Goal: Task Accomplishment & Management: Complete application form

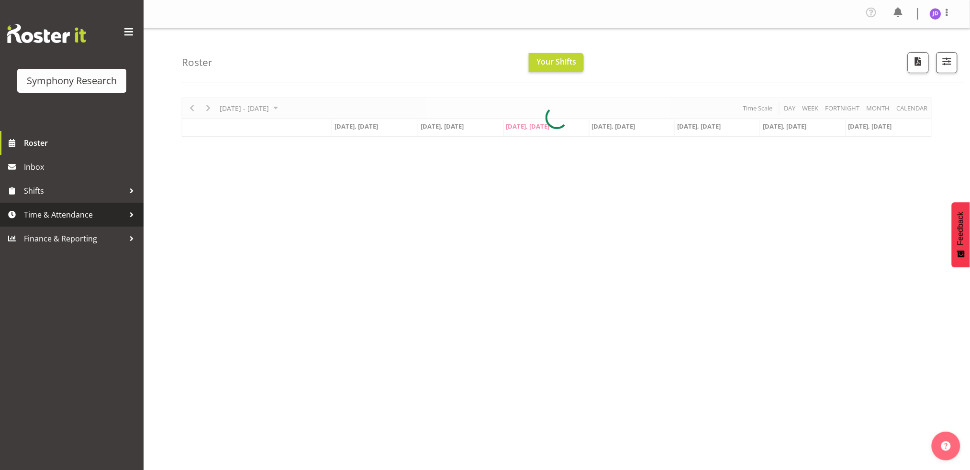
click at [75, 213] on span "Time & Attendance" at bounding box center [74, 215] width 101 height 14
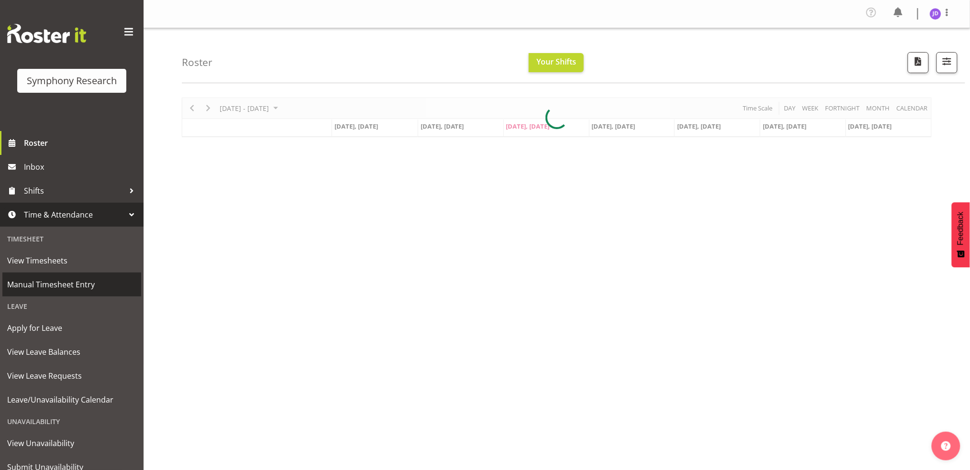
click at [77, 286] on span "Manual Timesheet Entry" at bounding box center [71, 285] width 129 height 14
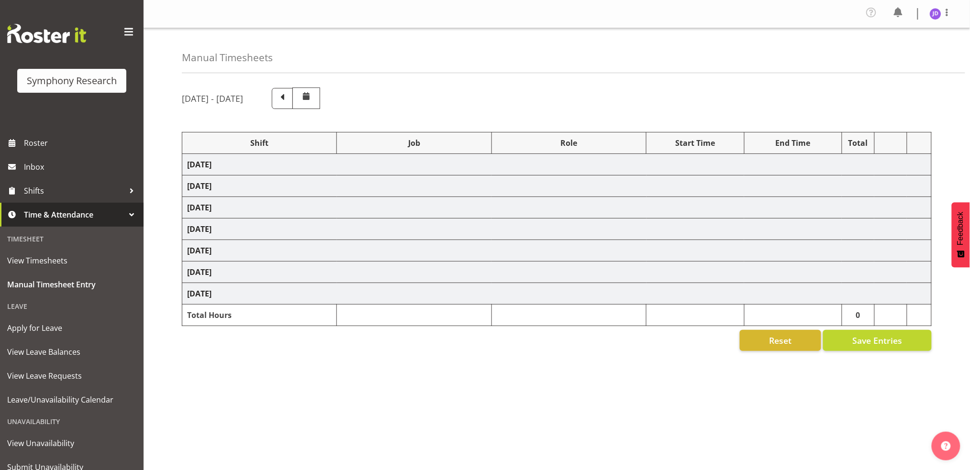
select select "26078"
select select "10242"
select select "26078"
select select "10242"
select select "47"
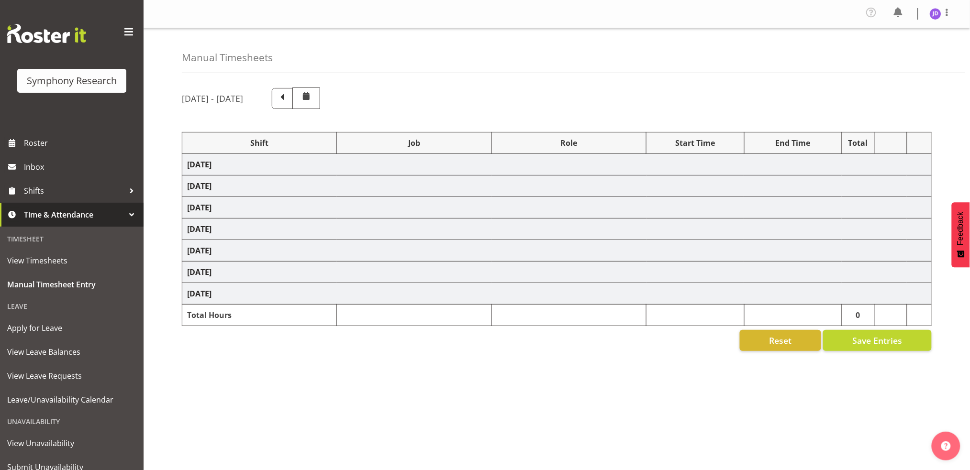
select select "26078"
select select "10242"
select select "47"
select select "26078"
select select "10242"
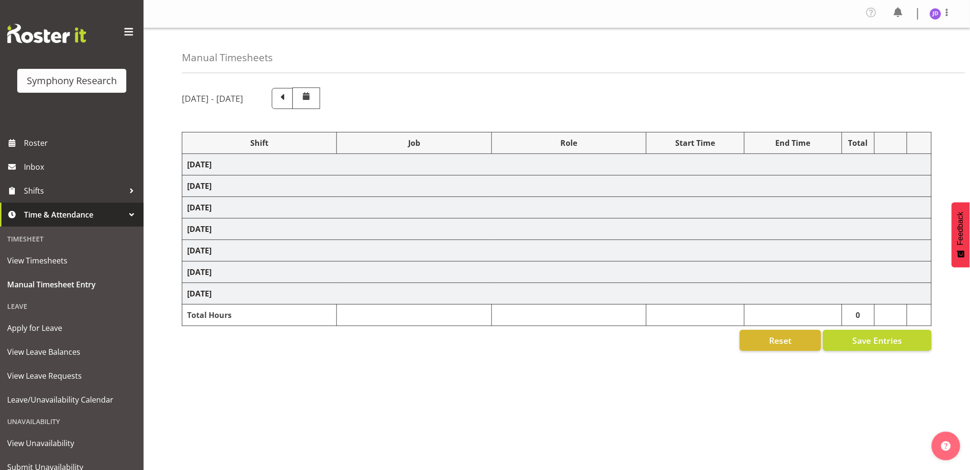
select select "26078"
select select "10242"
select select "47"
select select "26078"
select select "10242"
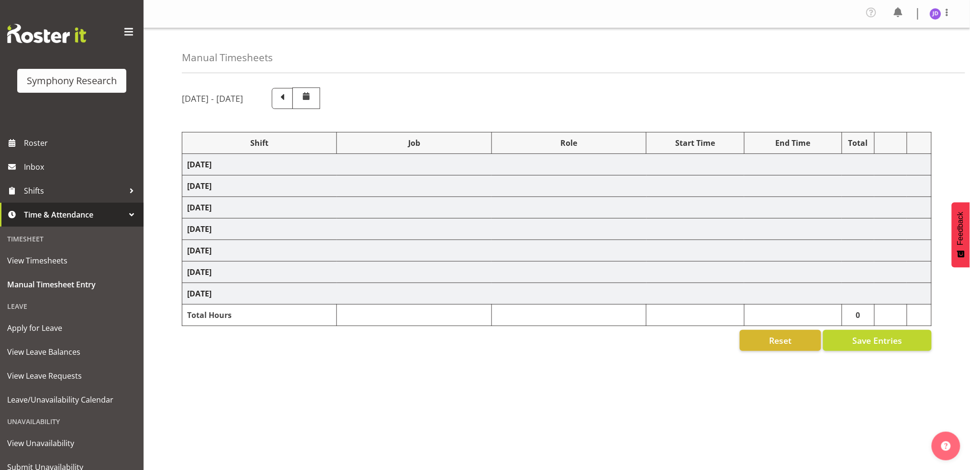
select select "47"
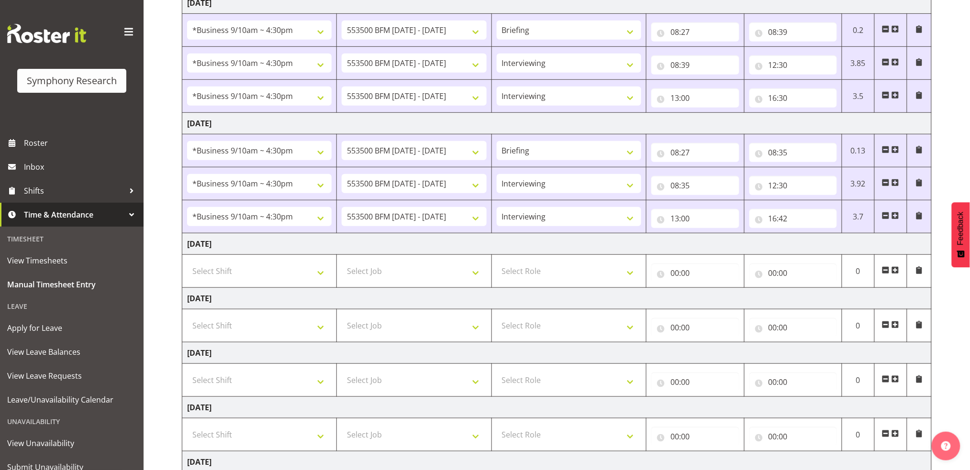
scroll to position [169, 0]
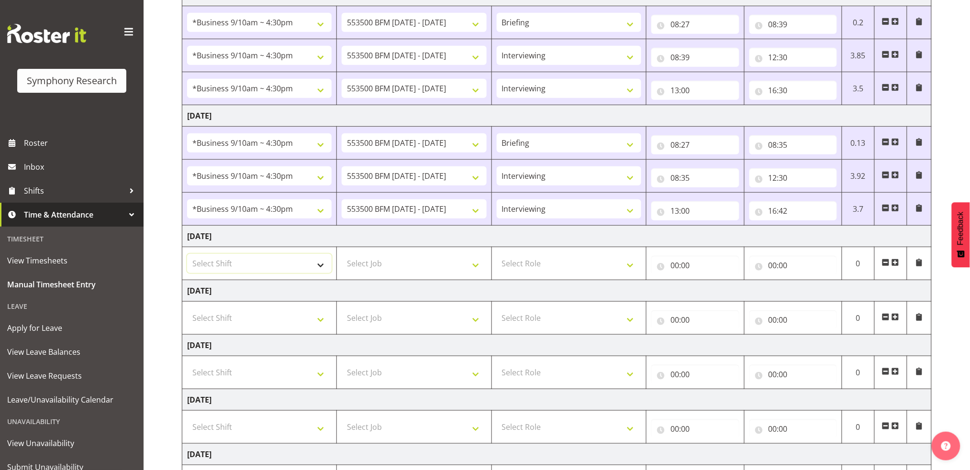
click at [320, 267] on select "Select Shift !!Weekend Residential (Roster IT Shift Label) *Business 9/10am ~ 4…" at bounding box center [259, 263] width 145 height 19
select select "26078"
click at [187, 254] on select "Select Shift !!Weekend Residential (Roster IT Shift Label) *Business 9/10am ~ 4…" at bounding box center [259, 263] width 145 height 19
click at [477, 263] on select "Select Job 550060 IF Admin 553492 World Poll Aus Wave 2 Main 2025 553493 World …" at bounding box center [414, 263] width 145 height 19
select select "10242"
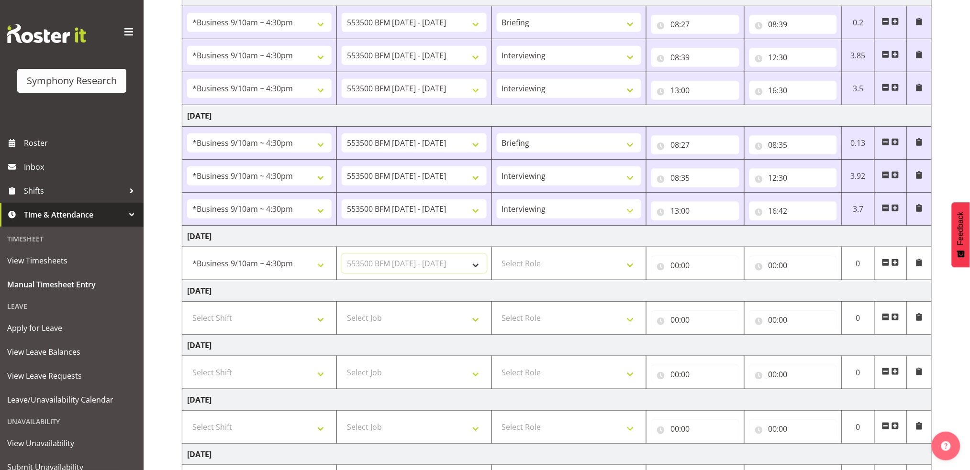
click at [342, 254] on select "Select Job 550060 IF Admin 553492 World Poll Aus Wave 2 Main 2025 553493 World …" at bounding box center [414, 263] width 145 height 19
click at [636, 268] on select "Select Role Briefing Interviewing" at bounding box center [569, 263] width 145 height 19
click at [634, 267] on select "Select Role Briefing Interviewing" at bounding box center [569, 263] width 145 height 19
select select "297"
click at [497, 254] on select "Select Role Briefing Interviewing" at bounding box center [569, 263] width 145 height 19
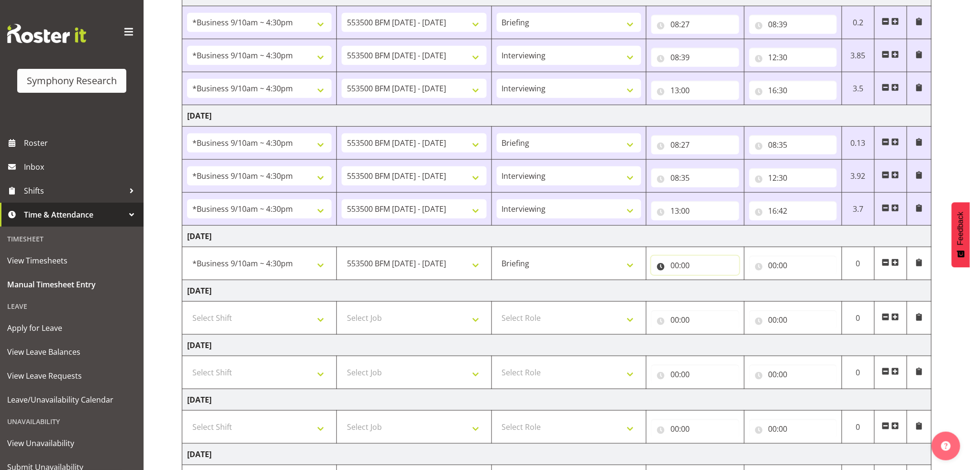
drag, startPoint x: 674, startPoint y: 265, endPoint x: 694, endPoint y: 284, distance: 27.4
click at [674, 266] on input "00:00" at bounding box center [695, 265] width 88 height 19
click at [716, 290] on select "00 01 02 03 04 05 06 07 08 09 10 11 12 13 14 15 16 17 18 19 20 21 22 23" at bounding box center [717, 290] width 22 height 19
select select "8"
click at [706, 281] on select "00 01 02 03 04 05 06 07 08 09 10 11 12 13 14 15 16 17 18 19 20 21 22 23" at bounding box center [717, 290] width 22 height 19
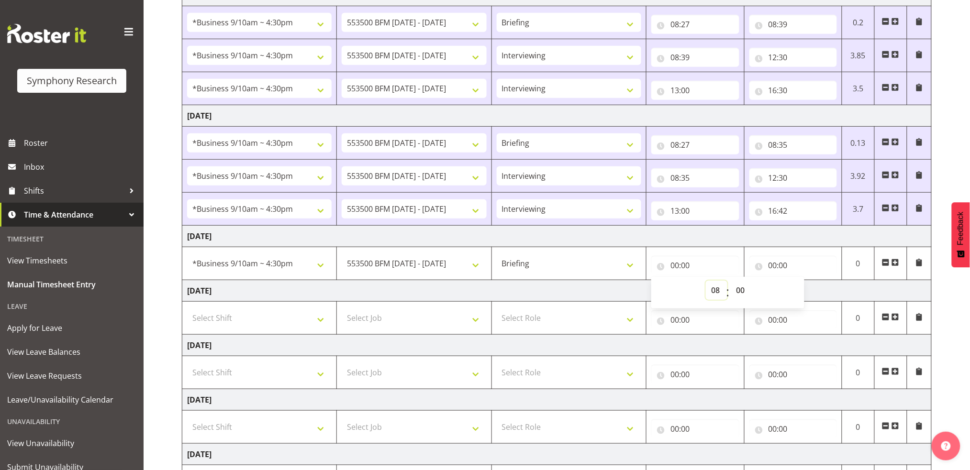
type input "08:00"
click at [741, 291] on select "00 01 02 03 04 05 06 07 08 09 10 11 12 13 14 15 16 17 18 19 20 21 22 23 24 25 2…" at bounding box center [742, 290] width 22 height 19
select select "30"
click at [731, 281] on select "00 01 02 03 04 05 06 07 08 09 10 11 12 13 14 15 16 17 18 19 20 21 22 23 24 25 2…" at bounding box center [742, 290] width 22 height 19
type input "08:30"
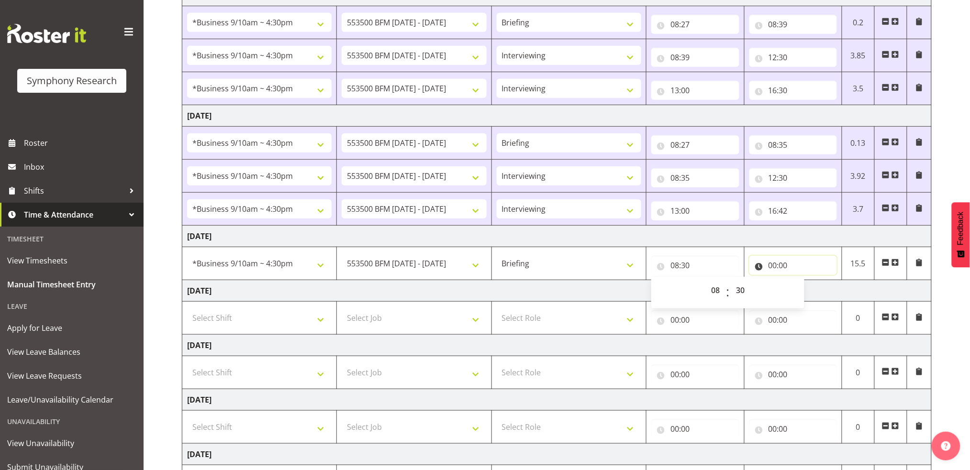
click at [774, 264] on input "00:00" at bounding box center [794, 265] width 88 height 19
click at [814, 289] on select "00 01 02 03 04 05 06 07 08 09 10 11 12 13 14 15 16 17 18 19 20 21 22 23" at bounding box center [815, 290] width 22 height 19
select select "8"
click at [804, 281] on select "00 01 02 03 04 05 06 07 08 09 10 11 12 13 14 15 16 17 18 19 20 21 22 23" at bounding box center [815, 290] width 22 height 19
type input "08:00"
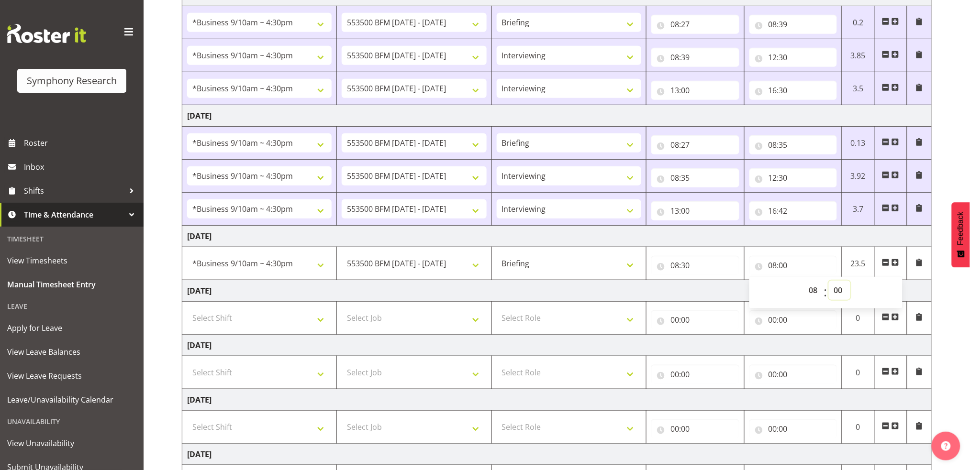
click at [840, 291] on select "00 01 02 03 04 05 06 07 08 09 10 11 12 13 14 15 16 17 18 19 20 21 22 23 24 25 2…" at bounding box center [840, 290] width 22 height 19
select select "37"
click at [829, 281] on select "00 01 02 03 04 05 06 07 08 09 10 11 12 13 14 15 16 17 18 19 20 21 22 23 24 25 2…" at bounding box center [840, 290] width 22 height 19
type input "08:37"
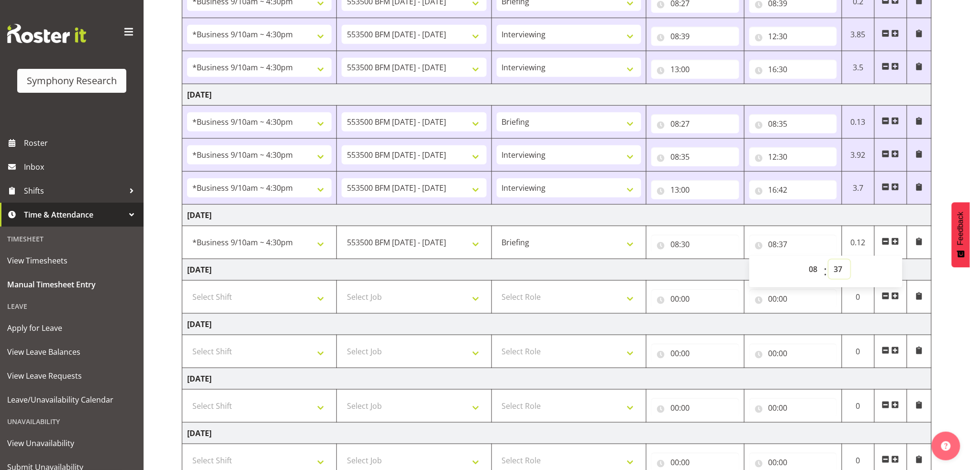
scroll to position [261, 0]
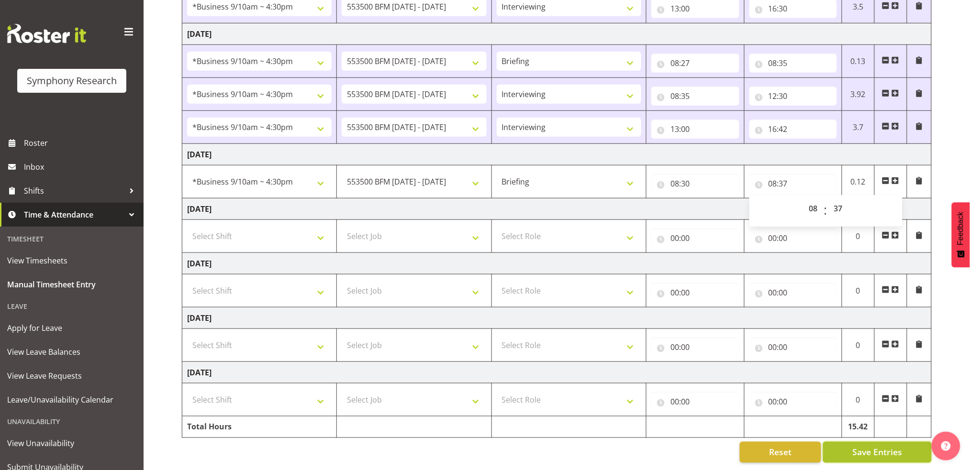
click at [892, 447] on span "Save Entries" at bounding box center [877, 453] width 50 height 12
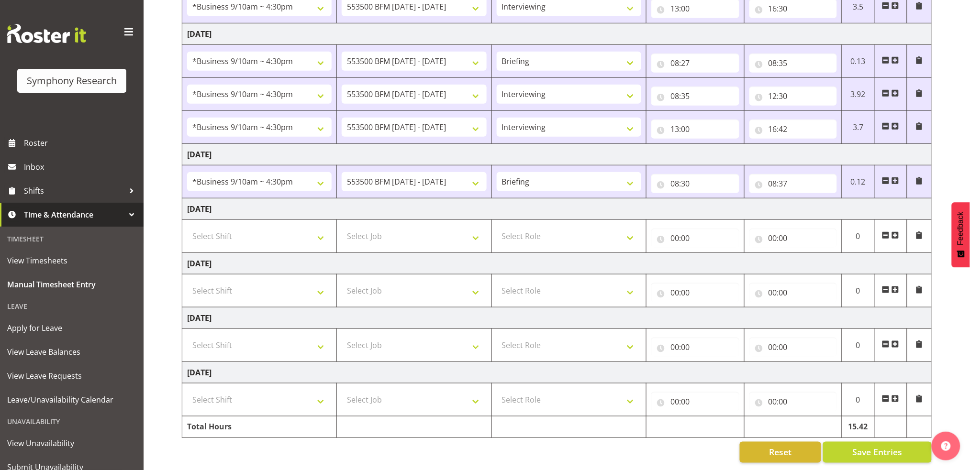
click at [896, 177] on span at bounding box center [896, 181] width 8 height 8
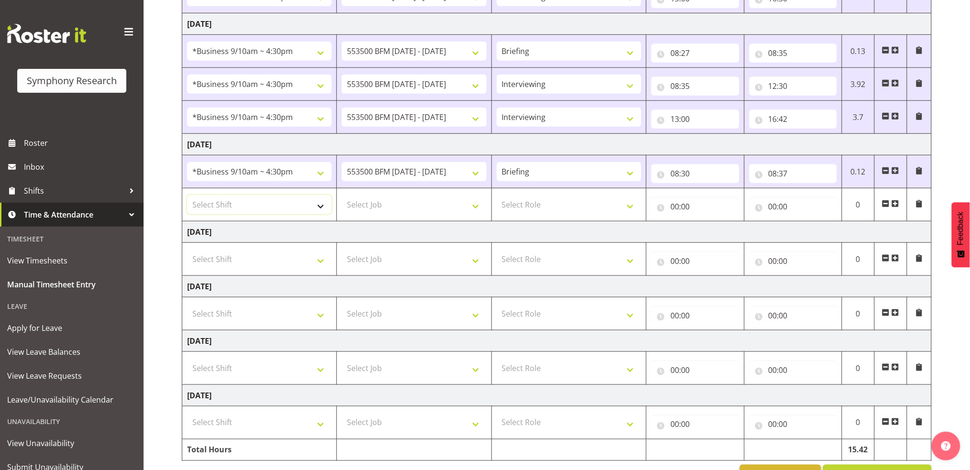
click at [323, 207] on select "Select Shift !!Weekend Residential (Roster IT Shift Label) *Business 9/10am ~ 4…" at bounding box center [259, 204] width 145 height 19
select select "26078"
click at [187, 195] on select "Select Shift !!Weekend Residential (Roster IT Shift Label) *Business 9/10am ~ 4…" at bounding box center [259, 204] width 145 height 19
click at [476, 206] on select "Select Job 550060 IF Admin 553492 World Poll Aus Wave 2 Main 2025 553493 World …" at bounding box center [414, 204] width 145 height 19
select select "10242"
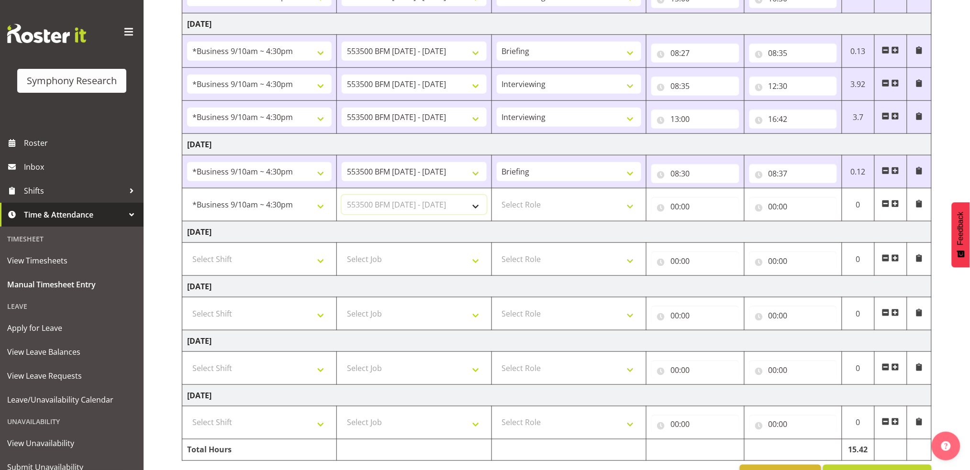
click at [342, 195] on select "Select Job 550060 IF Admin 553492 World Poll Aus Wave 2 Main 2025 553493 World …" at bounding box center [414, 204] width 145 height 19
click at [630, 209] on select "Select Role Briefing Interviewing" at bounding box center [569, 204] width 145 height 19
select select "47"
click at [497, 195] on select "Select Role Briefing Interviewing" at bounding box center [569, 204] width 145 height 19
click at [675, 208] on input "00:00" at bounding box center [695, 206] width 88 height 19
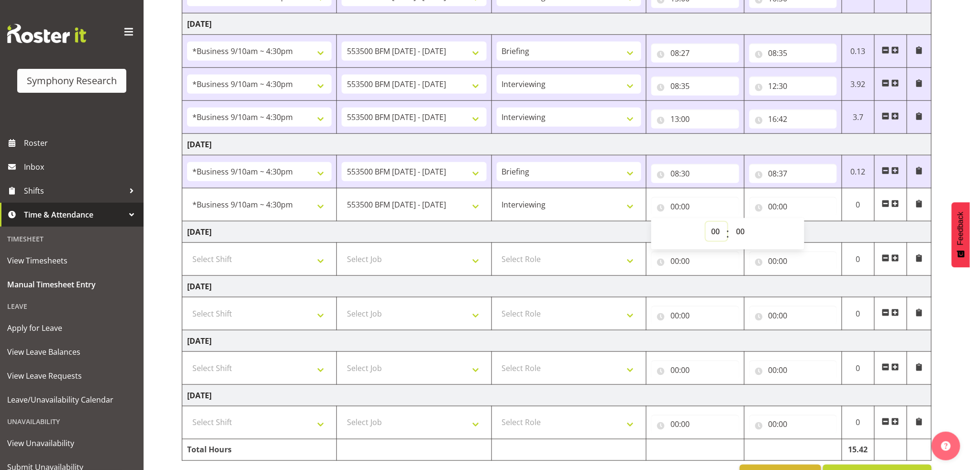
click at [715, 230] on select "00 01 02 03 04 05 06 07 08 09 10 11 12 13 14 15 16 17 18 19 20 21 22 23" at bounding box center [717, 231] width 22 height 19
select select "8"
click at [706, 222] on select "00 01 02 03 04 05 06 07 08 09 10 11 12 13 14 15 16 17 18 19 20 21 22 23" at bounding box center [717, 231] width 22 height 19
type input "08:00"
click at [741, 232] on select "00 01 02 03 04 05 06 07 08 09 10 11 12 13 14 15 16 17 18 19 20 21 22 23 24 25 2…" at bounding box center [742, 231] width 22 height 19
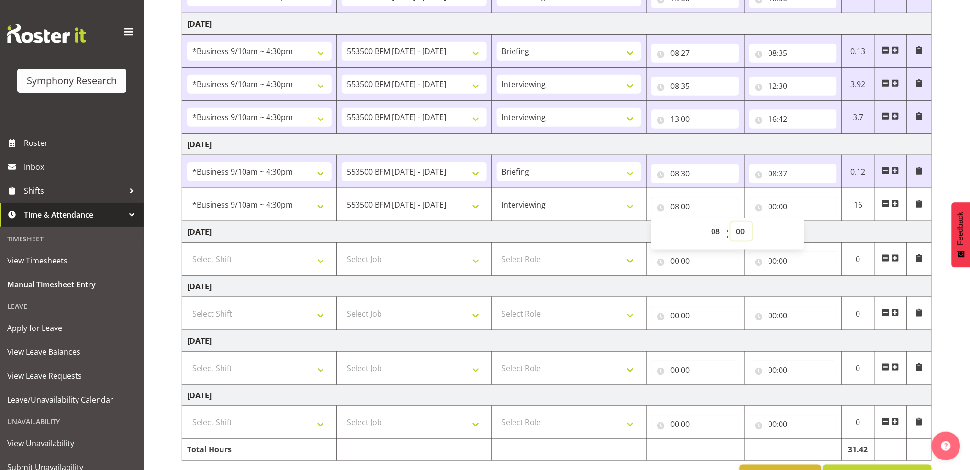
select select "37"
click at [731, 222] on select "00 01 02 03 04 05 06 07 08 09 10 11 12 13 14 15 16 17 18 19 20 21 22 23 24 25 2…" at bounding box center [742, 231] width 22 height 19
type input "08:37"
click at [774, 205] on input "00:00" at bounding box center [794, 206] width 88 height 19
click at [811, 229] on select "00 01 02 03 04 05 06 07 08 09 10 11 12 13 14 15 16 17 18 19 20 21 22 23" at bounding box center [815, 231] width 22 height 19
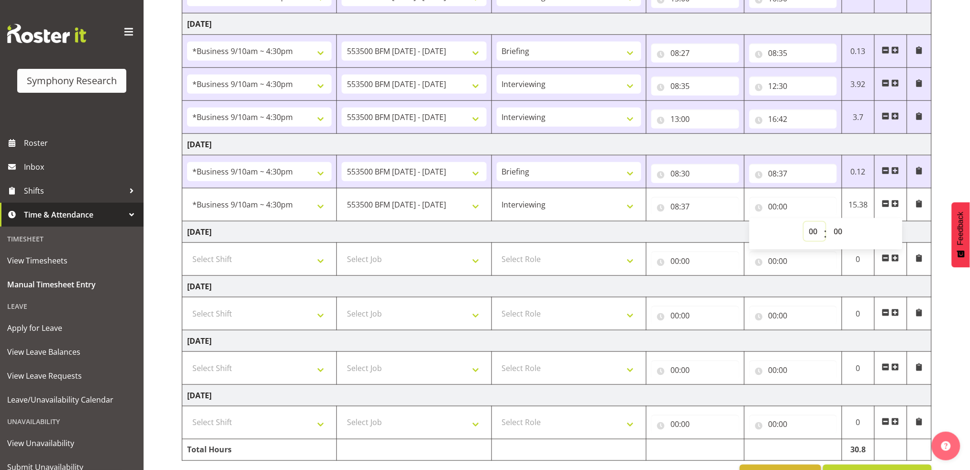
select select "12"
click at [804, 222] on select "00 01 02 03 04 05 06 07 08 09 10 11 12 13 14 15 16 17 18 19 20 21 22 23" at bounding box center [815, 231] width 22 height 19
type input "12:00"
click at [838, 231] on select "00 01 02 03 04 05 06 07 08 09 10 11 12 13 14 15 16 17 18 19 20 21 22 23 24 25 2…" at bounding box center [840, 231] width 22 height 19
select select "30"
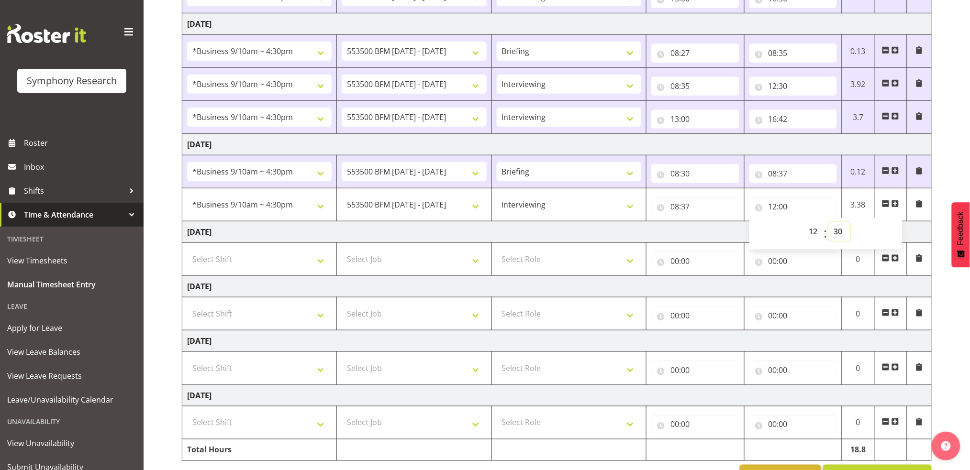
click at [829, 222] on select "00 01 02 03 04 05 06 07 08 09 10 11 12 13 14 15 16 17 18 19 20 21 22 23 24 25 2…" at bounding box center [840, 231] width 22 height 19
type input "12:30"
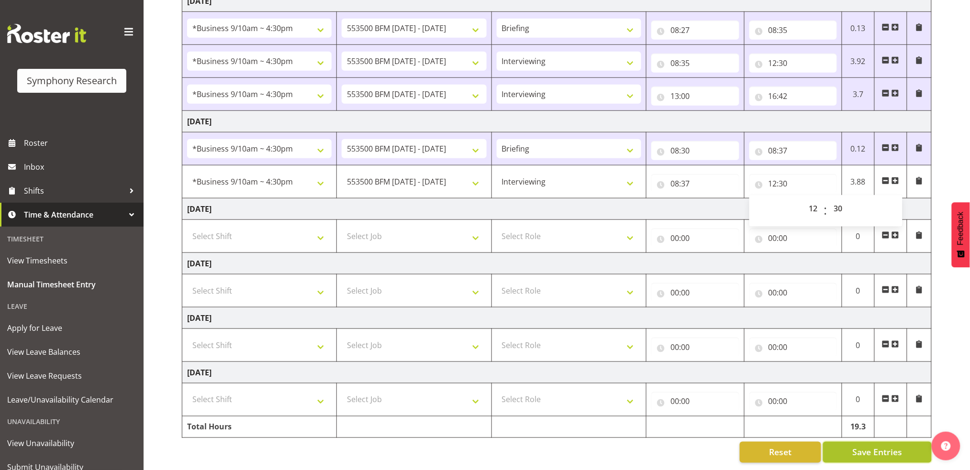
click at [895, 447] on span "Save Entries" at bounding box center [877, 453] width 50 height 12
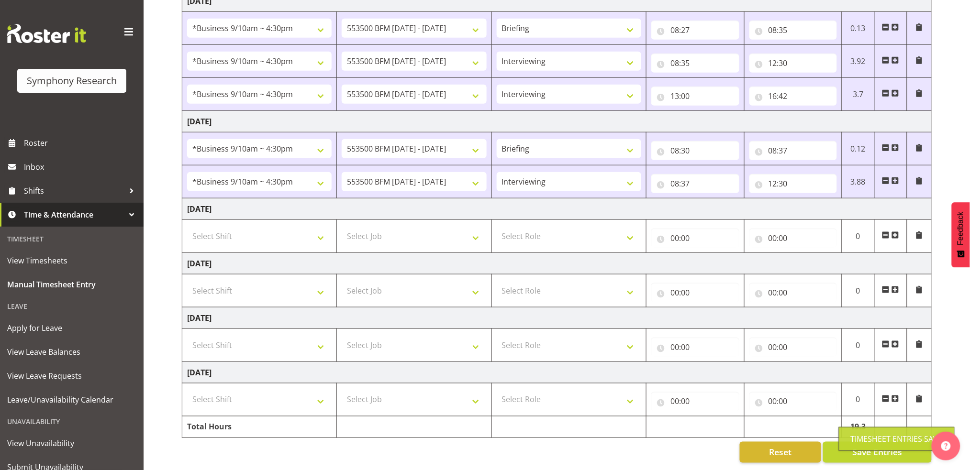
click at [896, 177] on span at bounding box center [896, 181] width 8 height 8
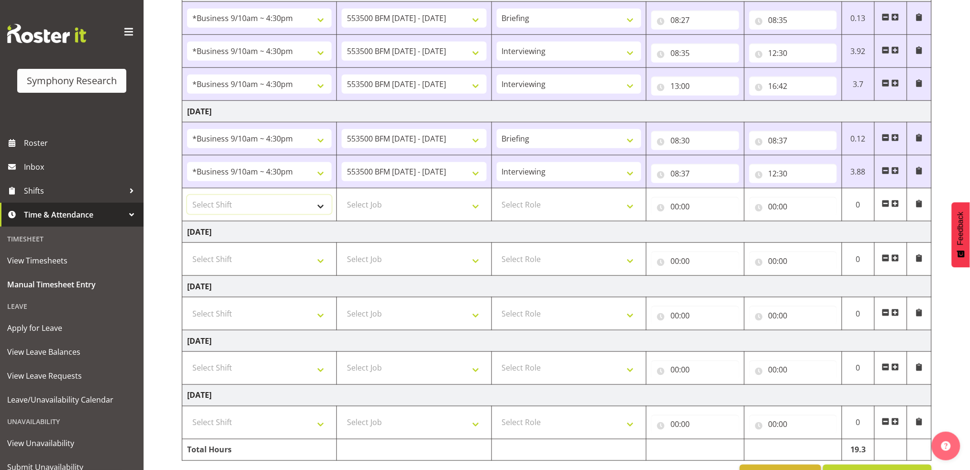
click at [324, 207] on select "Select Shift !!Weekend Residential (Roster IT Shift Label) *Business 9/10am ~ 4…" at bounding box center [259, 204] width 145 height 19
select select "26078"
click at [187, 195] on select "Select Shift !!Weekend Residential (Roster IT Shift Label) *Business 9/10am ~ 4…" at bounding box center [259, 204] width 145 height 19
click at [475, 206] on select "Select Job 550060 IF Admin 553492 World Poll Aus Wave 2 Main 2025 553493 World …" at bounding box center [414, 204] width 145 height 19
select select "10242"
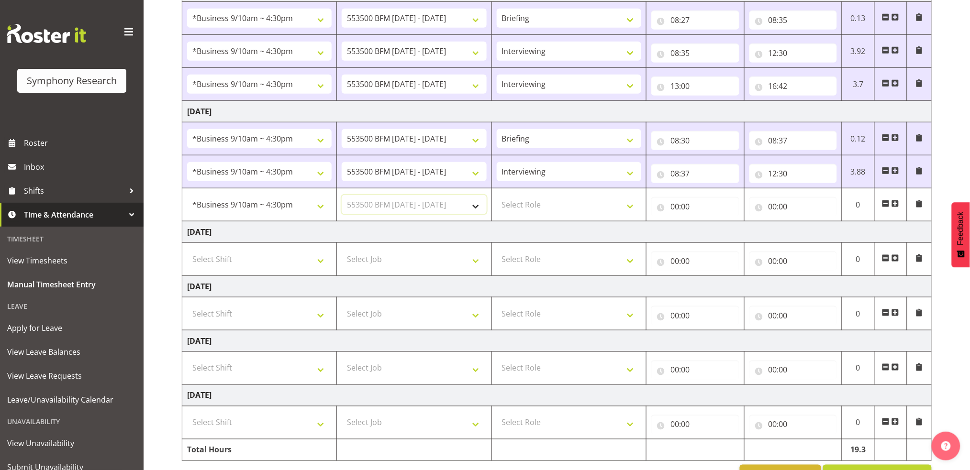
click at [342, 195] on select "Select Job 550060 IF Admin 553492 World Poll Aus Wave 2 Main 2025 553493 World …" at bounding box center [414, 204] width 145 height 19
click at [632, 207] on select "Select Role Briefing Interviewing" at bounding box center [569, 204] width 145 height 19
select select "47"
click at [497, 195] on select "Select Role Briefing Interviewing" at bounding box center [569, 204] width 145 height 19
click at [677, 207] on input "00:00" at bounding box center [695, 206] width 88 height 19
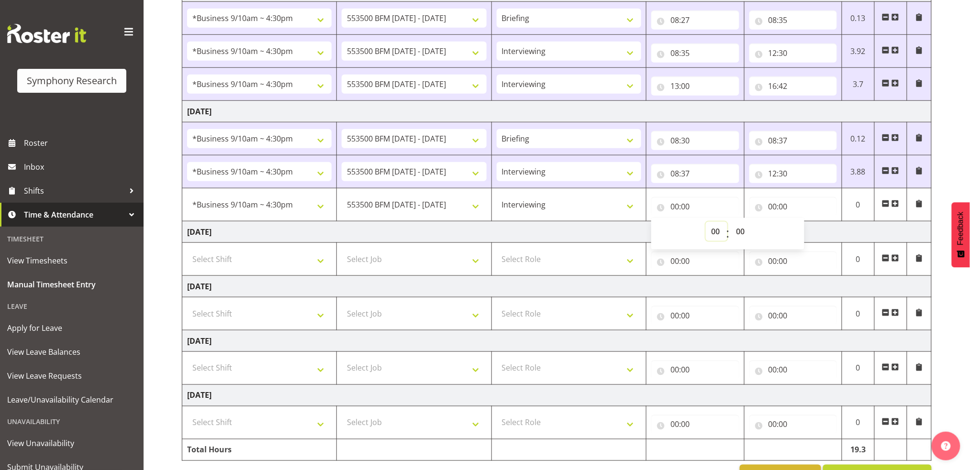
click at [717, 230] on select "00 01 02 03 04 05 06 07 08 09 10 11 12 13 14 15 16 17 18 19 20 21 22 23" at bounding box center [717, 231] width 22 height 19
select select "13"
click at [706, 222] on select "00 01 02 03 04 05 06 07 08 09 10 11 12 13 14 15 16 17 18 19 20 21 22 23" at bounding box center [717, 231] width 22 height 19
type input "13:00"
click at [772, 205] on input "00:00" at bounding box center [794, 206] width 88 height 19
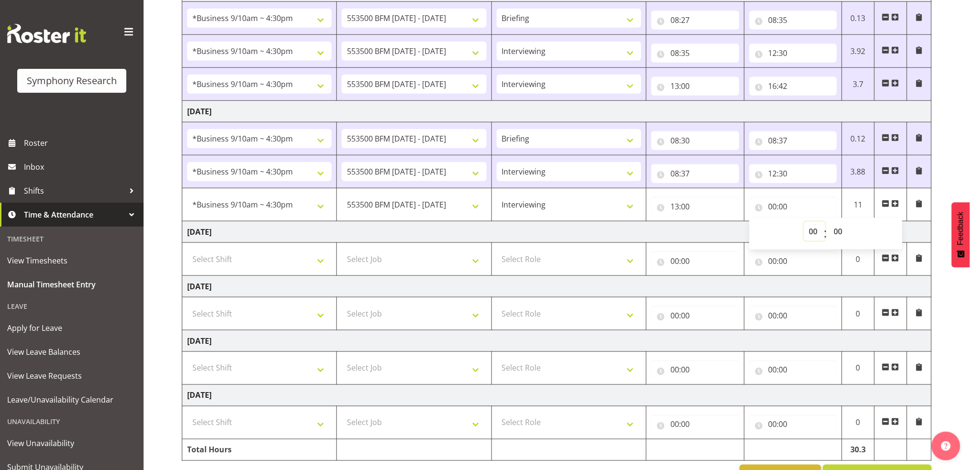
click at [813, 228] on select "00 01 02 03 04 05 06 07 08 09 10 11 12 13 14 15 16 17 18 19 20 21 22 23" at bounding box center [815, 231] width 22 height 19
select select "16"
click at [804, 222] on select "00 01 02 03 04 05 06 07 08 09 10 11 12 13 14 15 16 17 18 19 20 21 22 23" at bounding box center [815, 231] width 22 height 19
type input "16:00"
drag, startPoint x: 840, startPoint y: 231, endPoint x: 845, endPoint y: 229, distance: 5.4
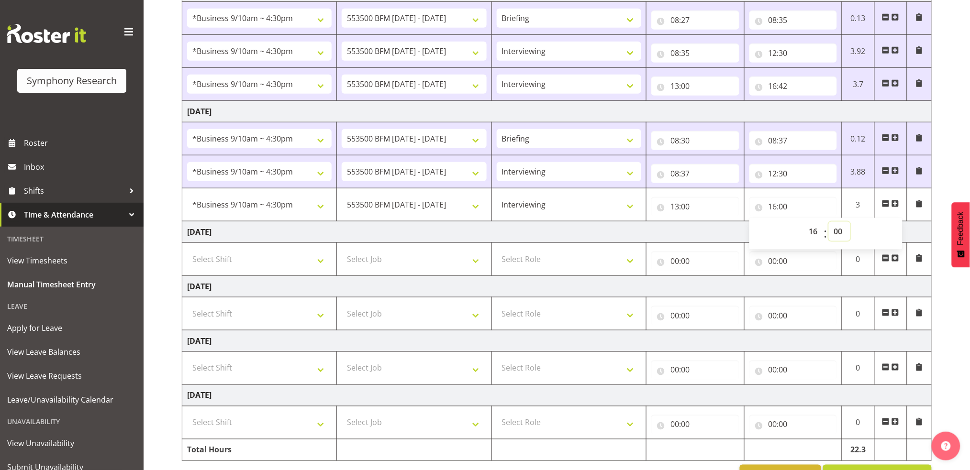
click at [839, 231] on select "00 01 02 03 04 05 06 07 08 09 10 11 12 13 14 15 16 17 18 19 20 21 22 23 24 25 2…" at bounding box center [840, 231] width 22 height 19
select select "30"
click at [829, 222] on select "00 01 02 03 04 05 06 07 08 09 10 11 12 13 14 15 16 17 18 19 20 21 22 23 24 25 2…" at bounding box center [840, 231] width 22 height 19
type input "16:30"
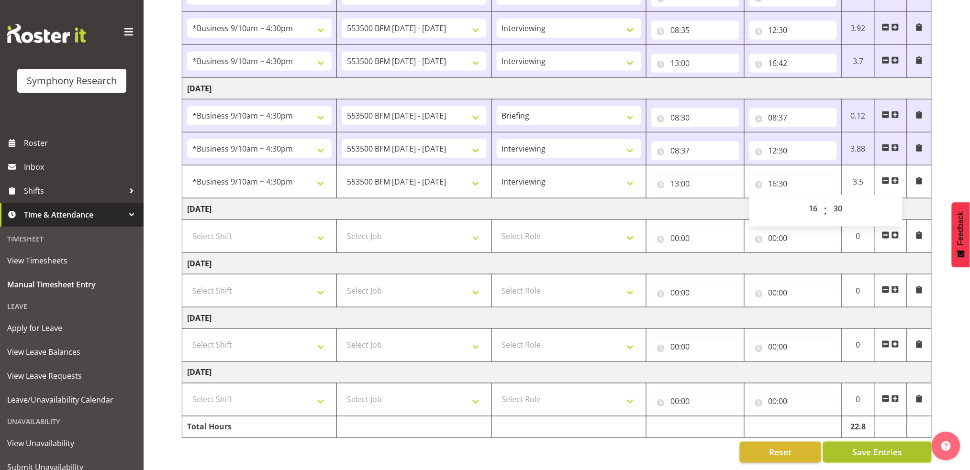
click at [887, 447] on span "Save Entries" at bounding box center [877, 453] width 50 height 12
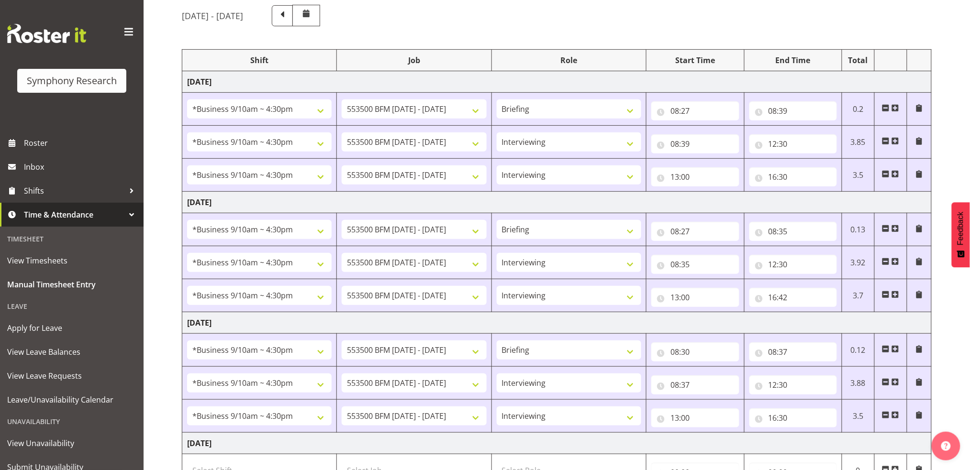
scroll to position [0, 0]
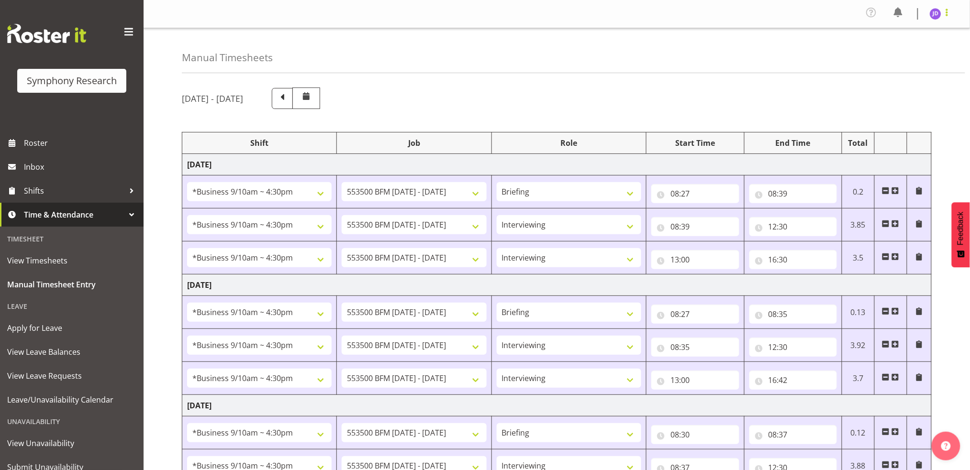
click at [949, 14] on span at bounding box center [946, 12] width 11 height 11
click at [883, 58] on link "Log Out" at bounding box center [907, 52] width 92 height 17
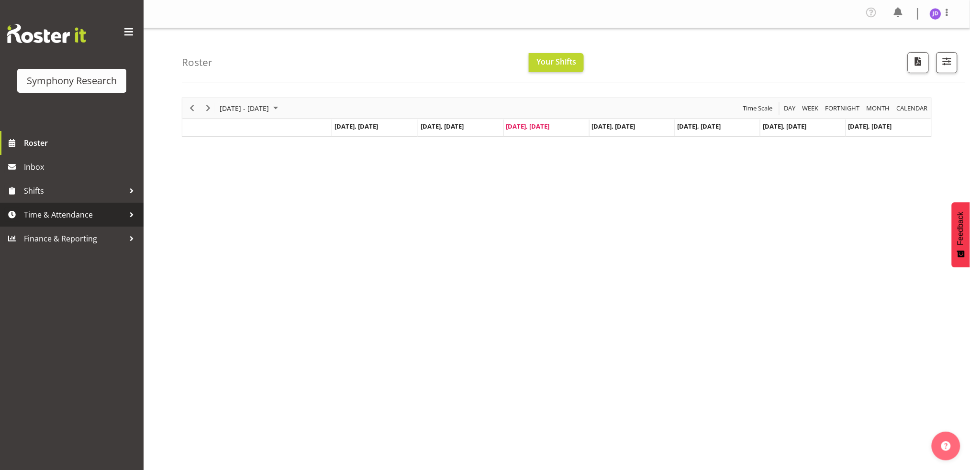
click at [74, 211] on span "Time & Attendance" at bounding box center [74, 215] width 101 height 14
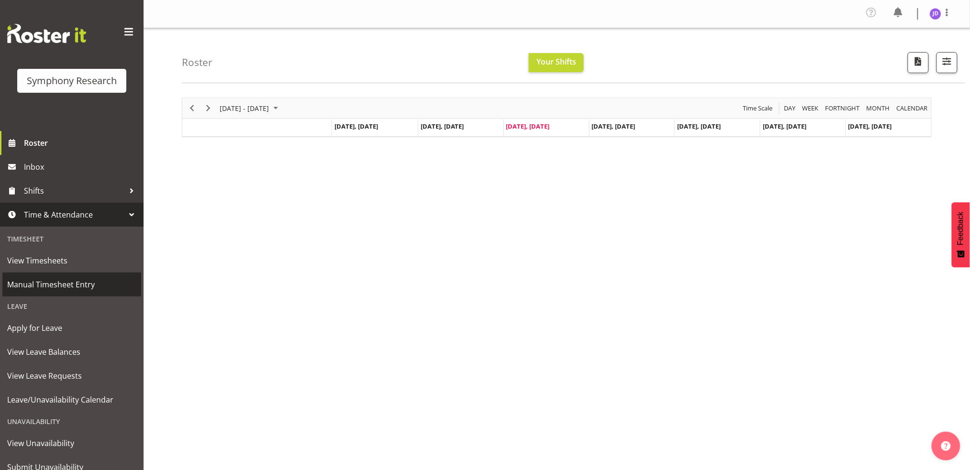
click at [65, 283] on span "Manual Timesheet Entry" at bounding box center [71, 285] width 129 height 14
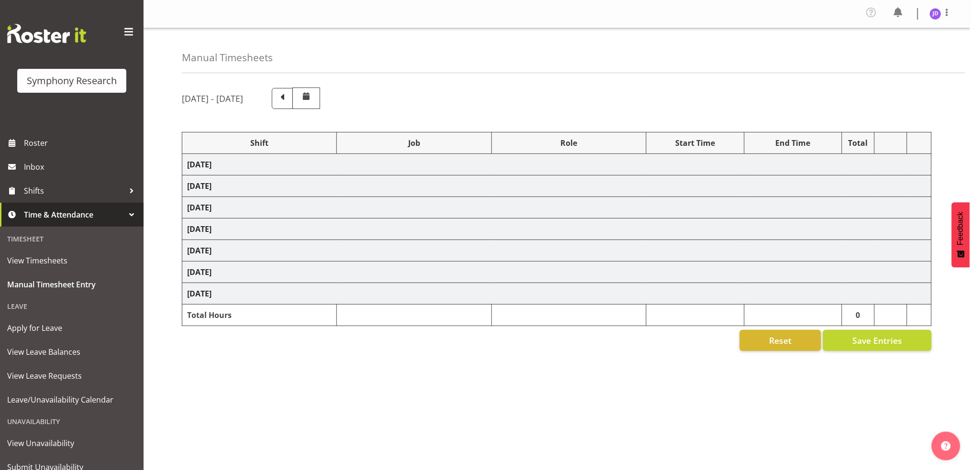
select select "26078"
select select "10242"
select select "26078"
select select "10242"
select select "47"
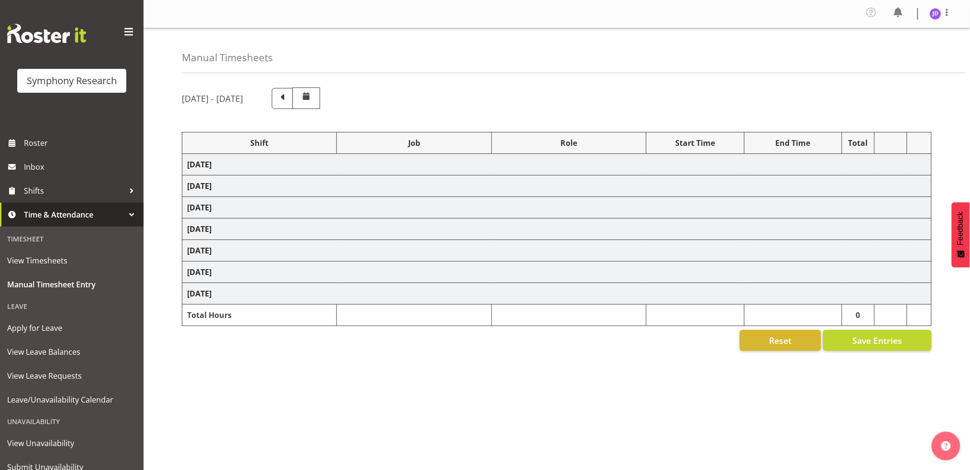
select select "26078"
select select "10242"
select select "47"
select select "26078"
select select "10242"
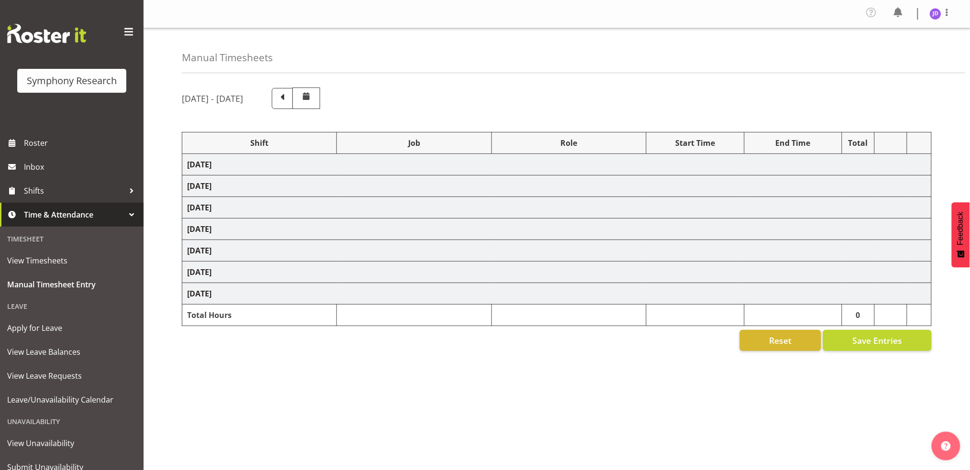
select select "26078"
select select "10242"
select select "47"
select select "26078"
select select "10242"
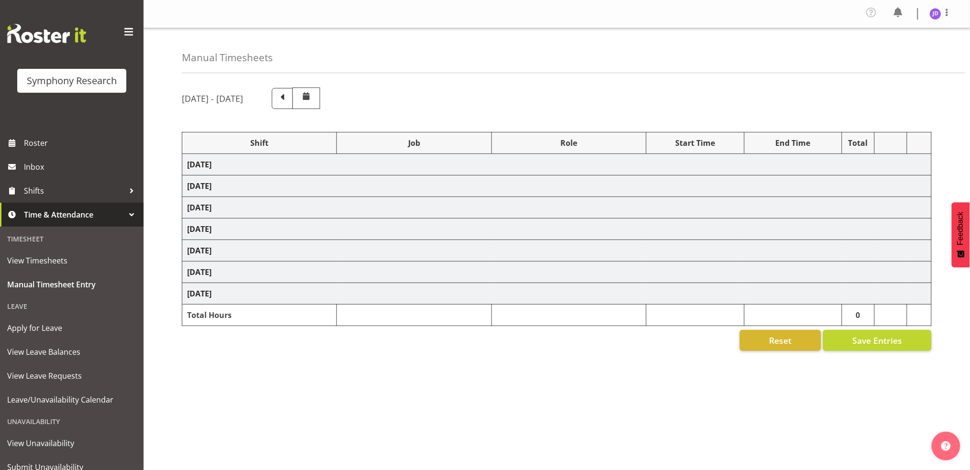
select select "47"
select select "26078"
select select "10242"
select select "26078"
select select "10242"
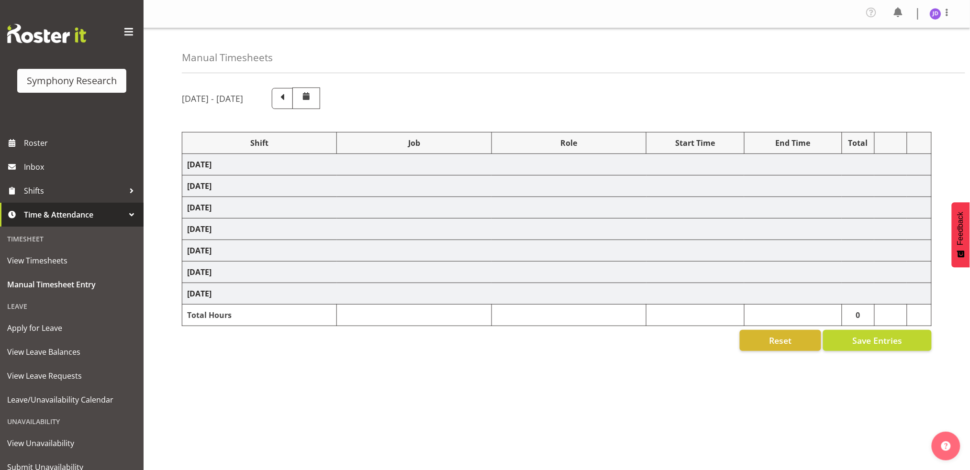
select select "47"
select select "26078"
select select "10242"
select select "47"
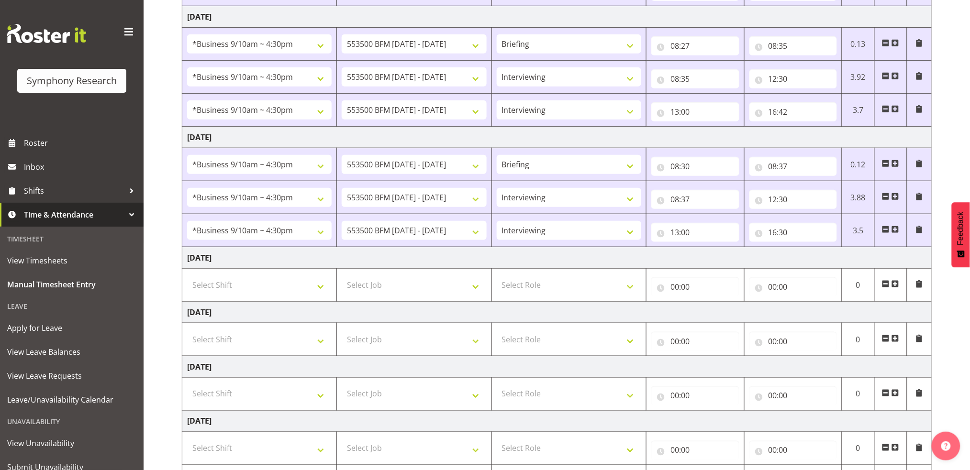
scroll to position [327, 0]
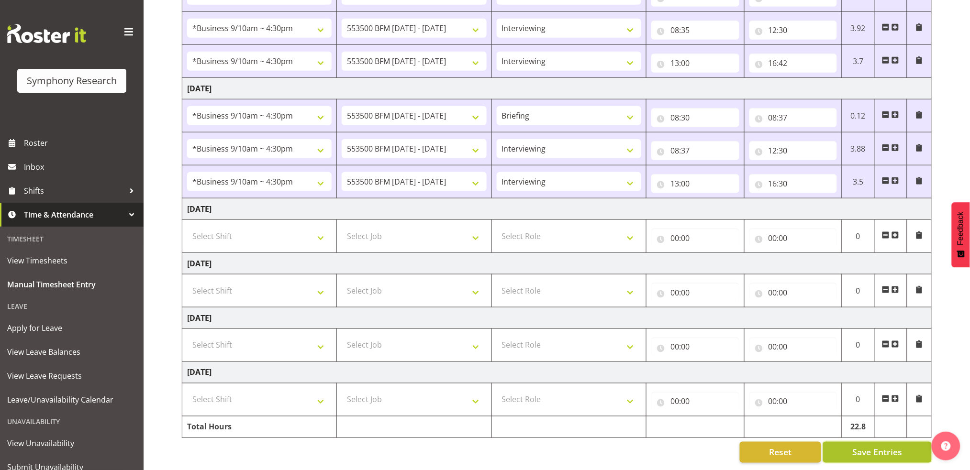
click at [863, 447] on span "Save Entries" at bounding box center [877, 453] width 50 height 12
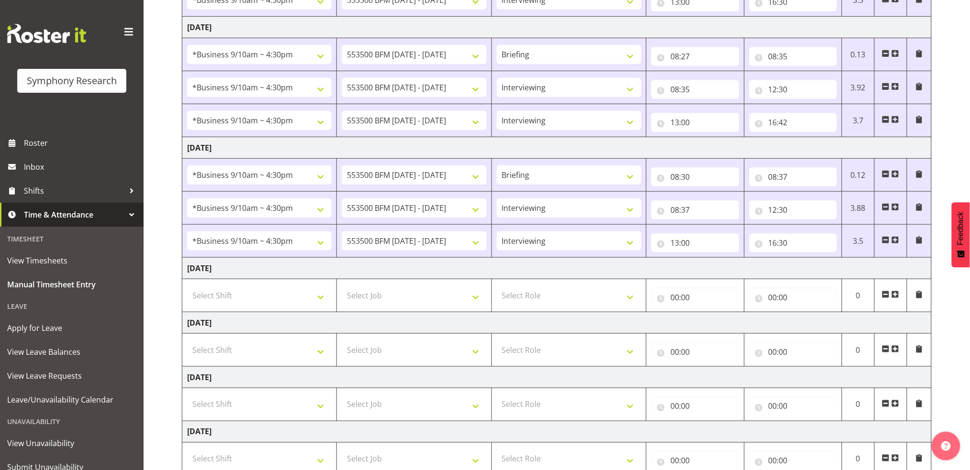
scroll to position [0, 0]
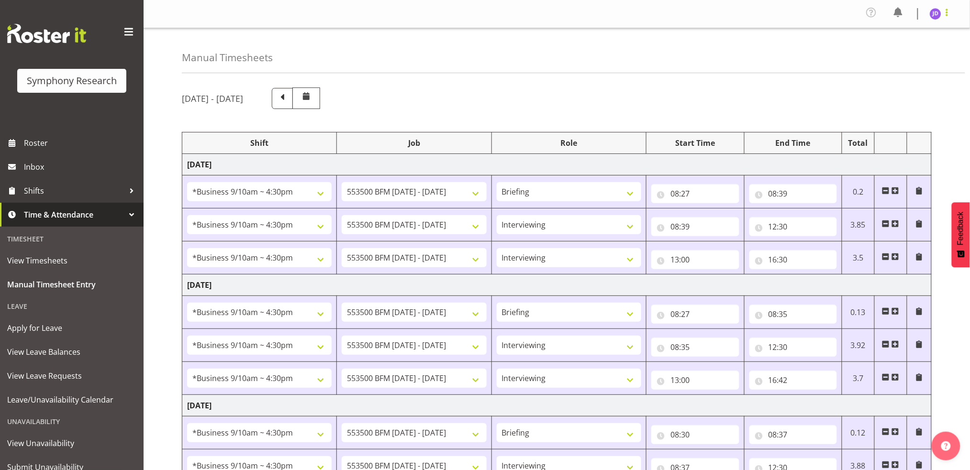
click at [946, 16] on span at bounding box center [946, 12] width 11 height 11
click at [886, 56] on link "Log Out" at bounding box center [907, 52] width 92 height 17
